Goal: Find contact information: Find contact information

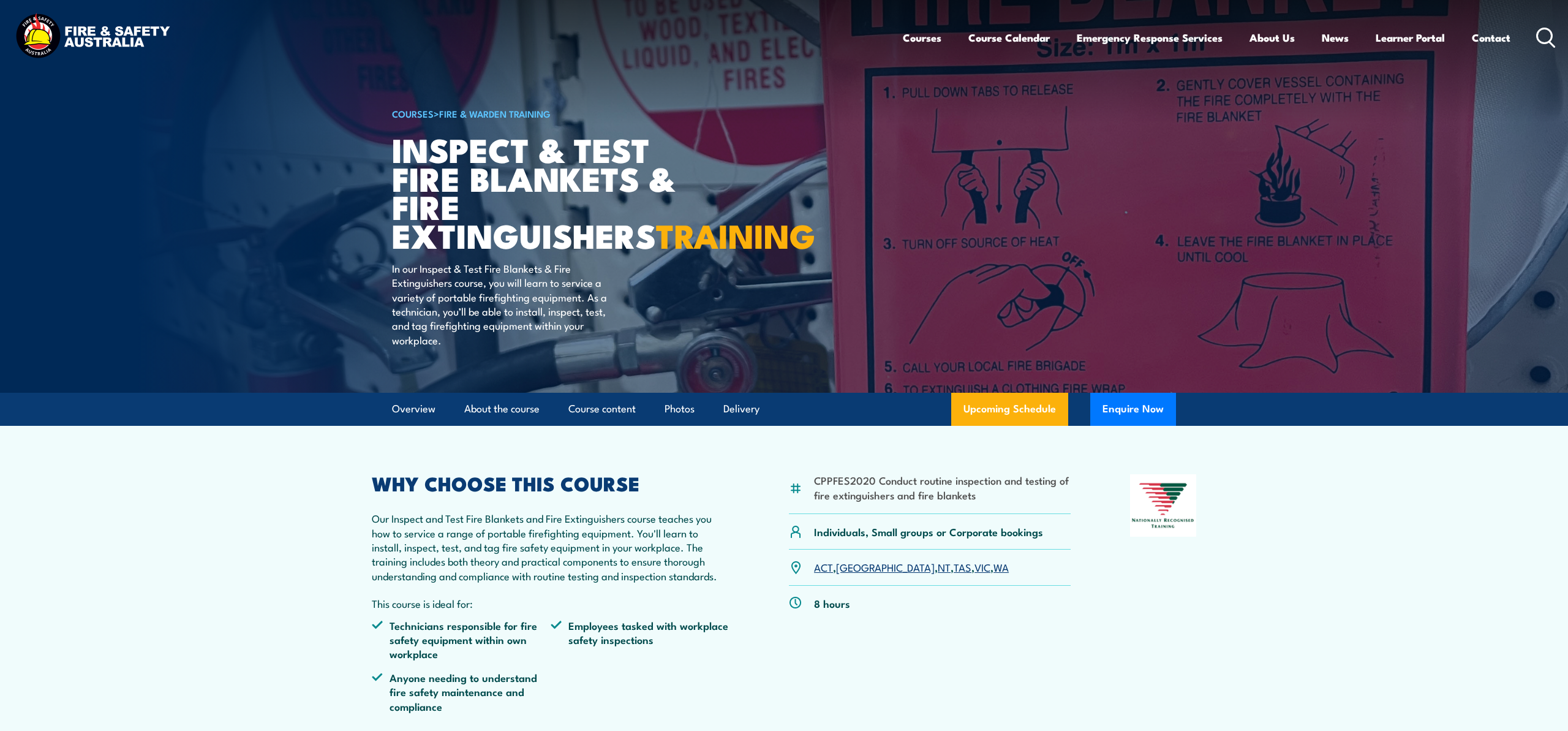
click at [856, 574] on link "[GEOGRAPHIC_DATA]" at bounding box center [885, 567] width 99 height 15
click at [852, 574] on link "[GEOGRAPHIC_DATA]" at bounding box center [885, 567] width 99 height 15
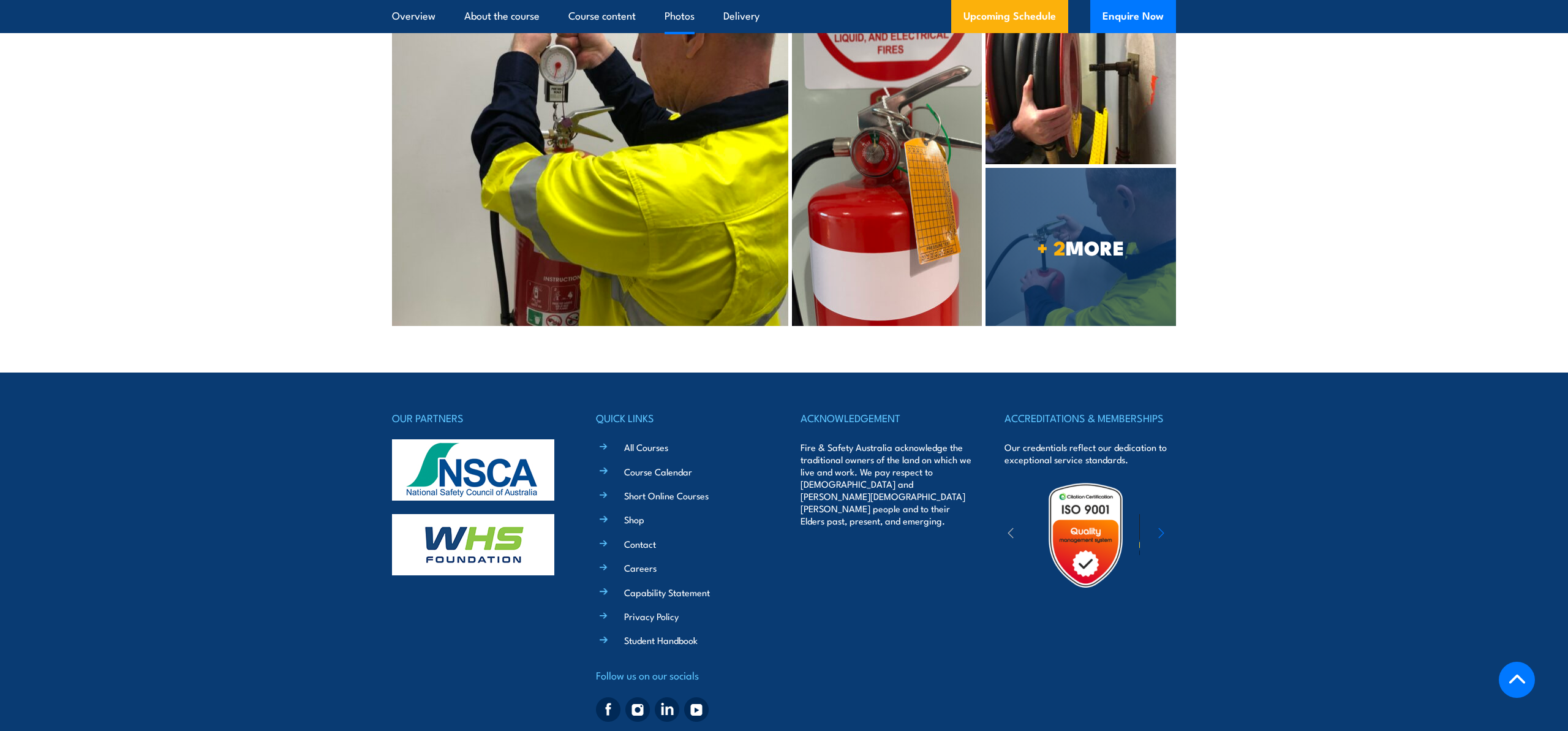
scroll to position [3264, 0]
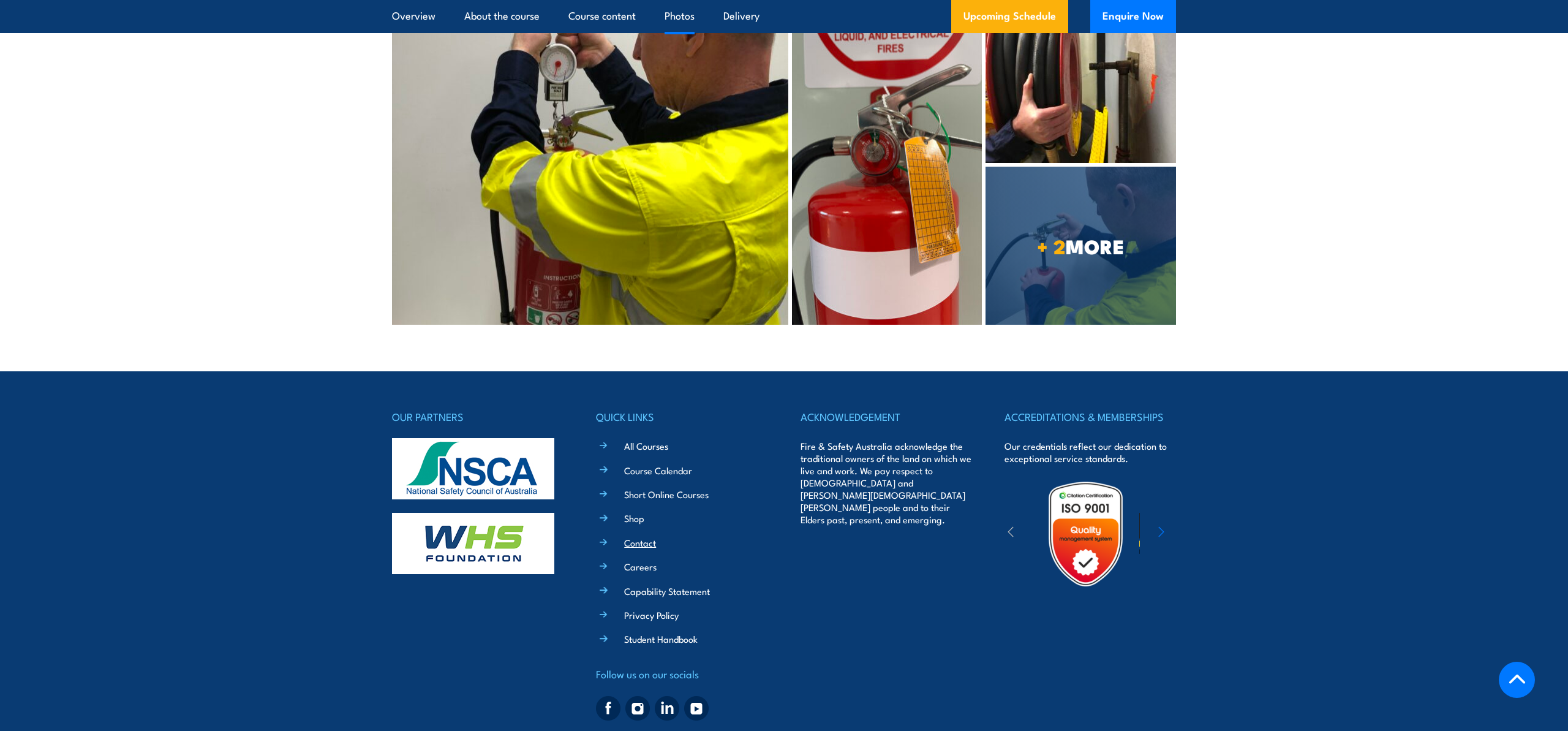
click at [649, 536] on link "Contact" at bounding box center [640, 542] width 32 height 13
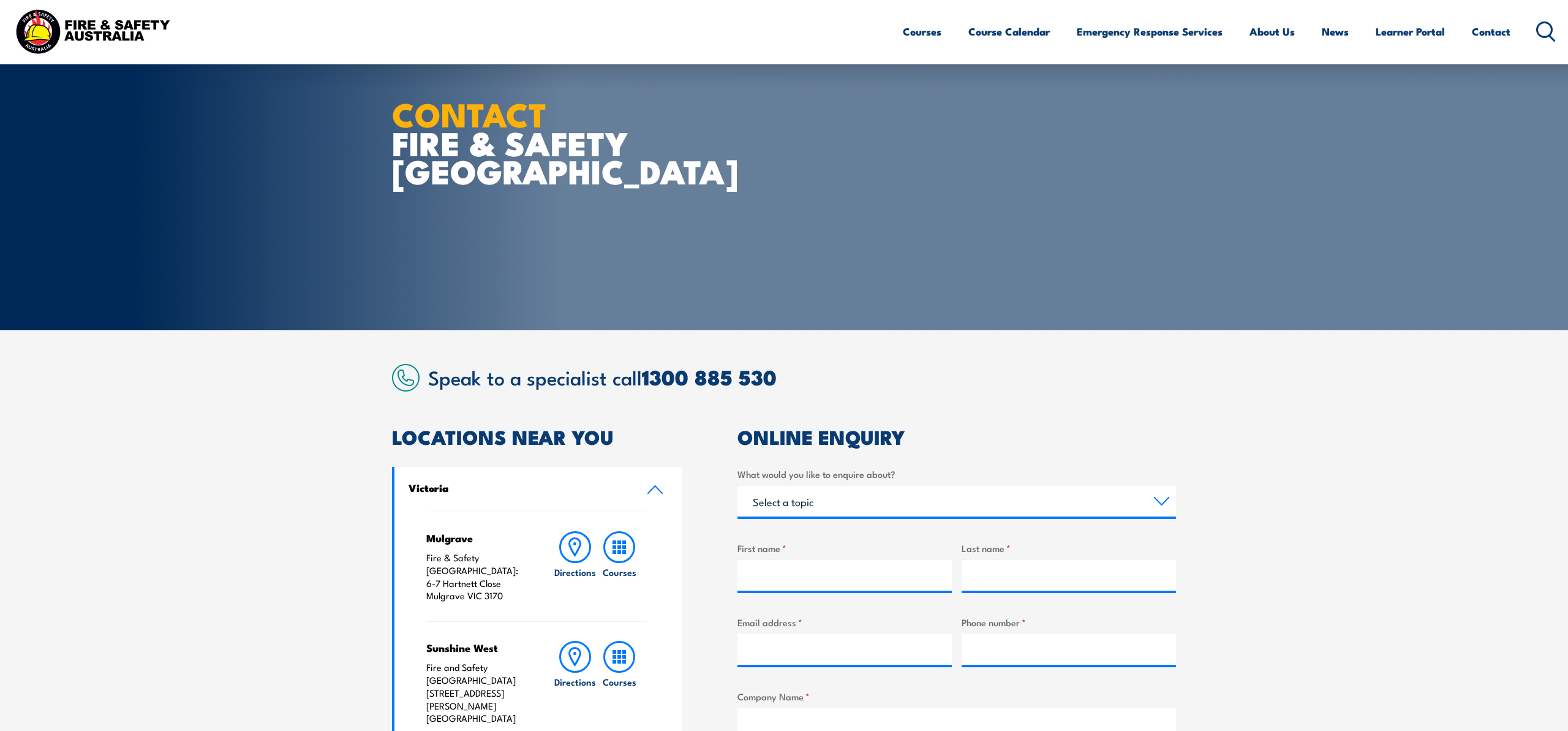
click at [1277, 506] on section "Speak to a specialist call [PHONE_NUMBER] LOCATIONS NEAR [GEOGRAPHIC_DATA] [GEO…" at bounding box center [784, 719] width 1568 height 777
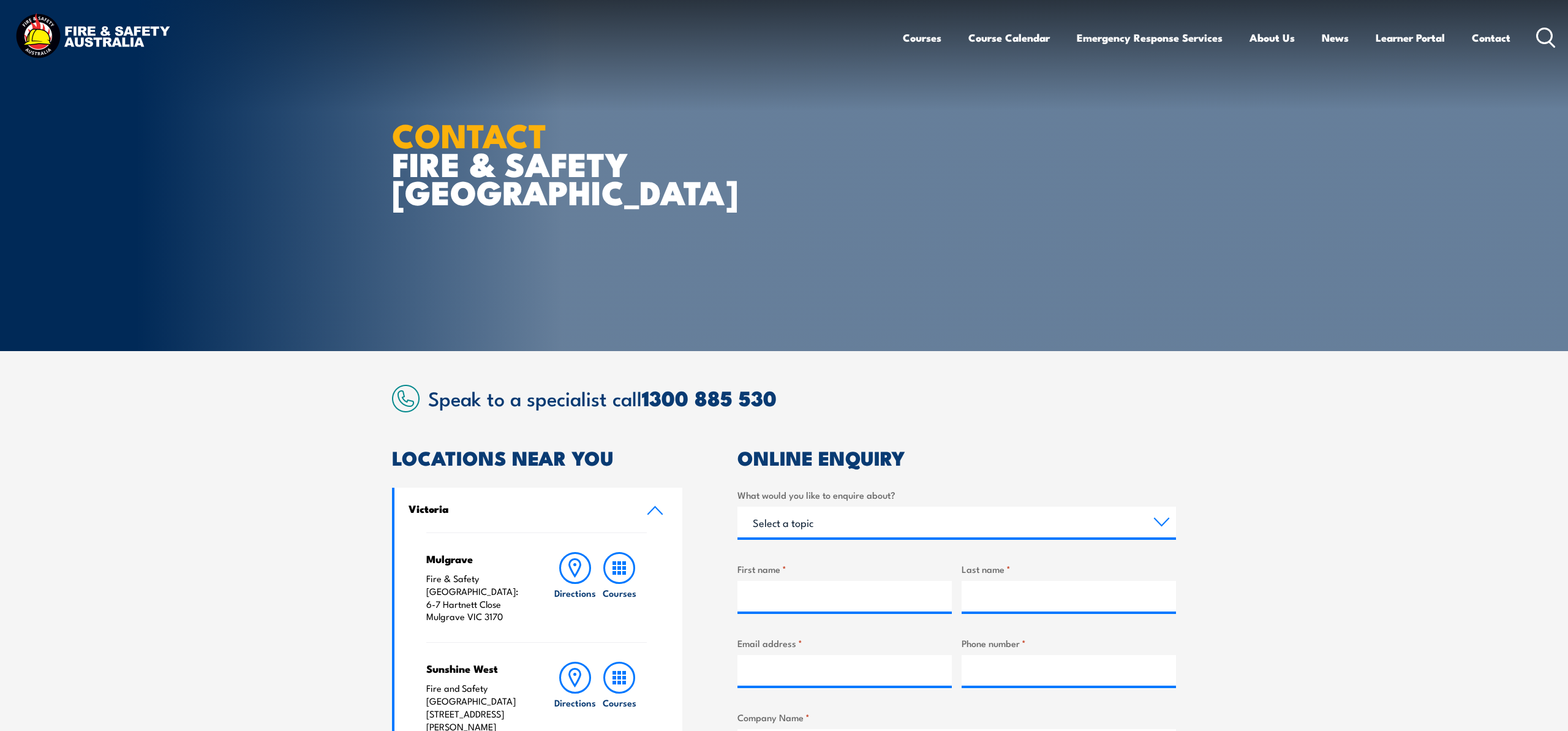
scroll to position [4, 0]
